Goal: Information Seeking & Learning: Learn about a topic

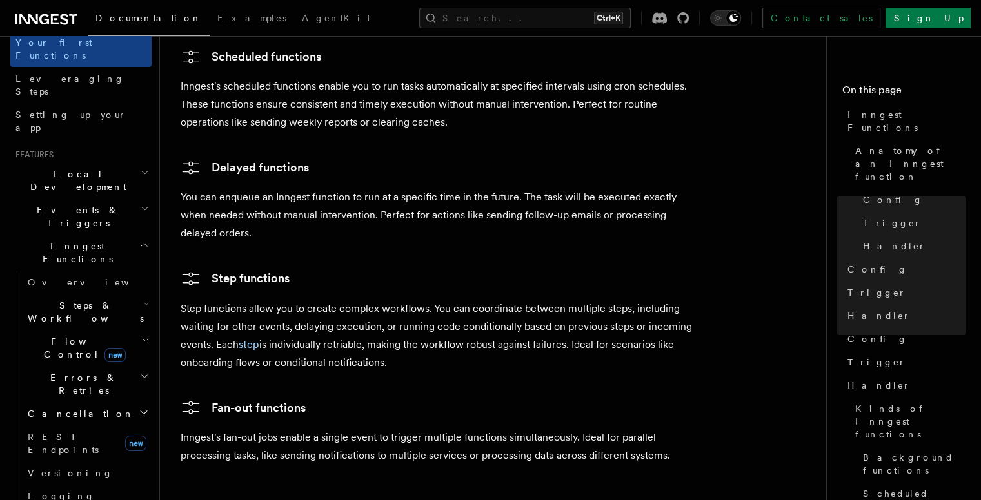
scroll to position [2167, 0]
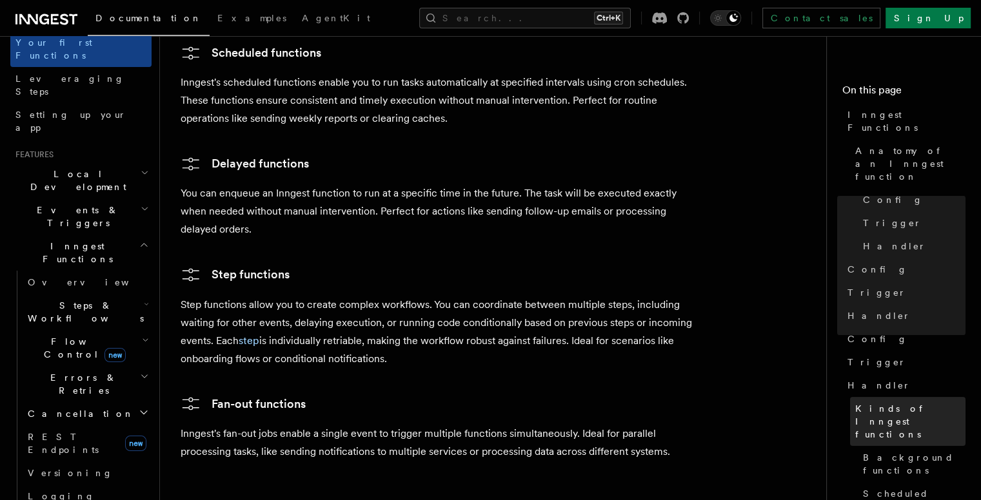
click at [855, 402] on span "Kinds of Inngest functions" at bounding box center [910, 421] width 110 height 39
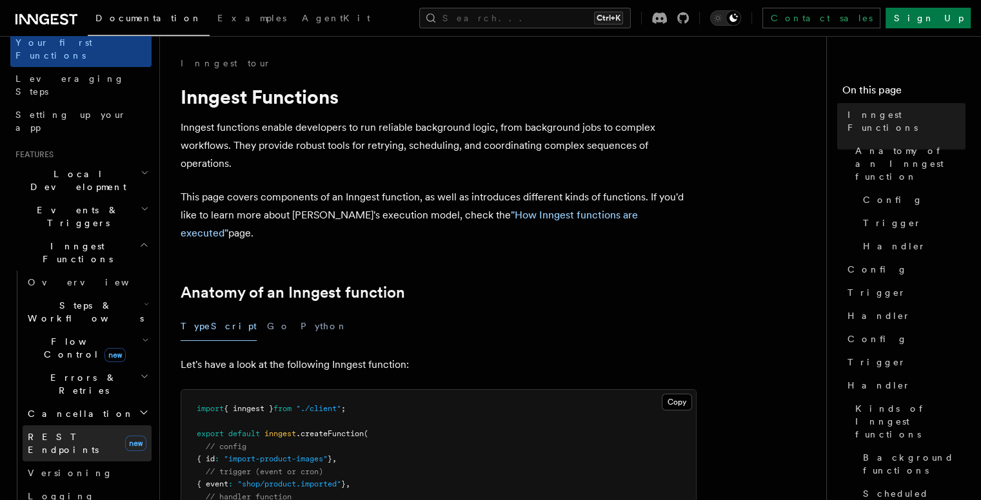
click at [55, 431] on span "REST Endpoints" at bounding box center [74, 444] width 92 height 26
